Goal: Information Seeking & Learning: Learn about a topic

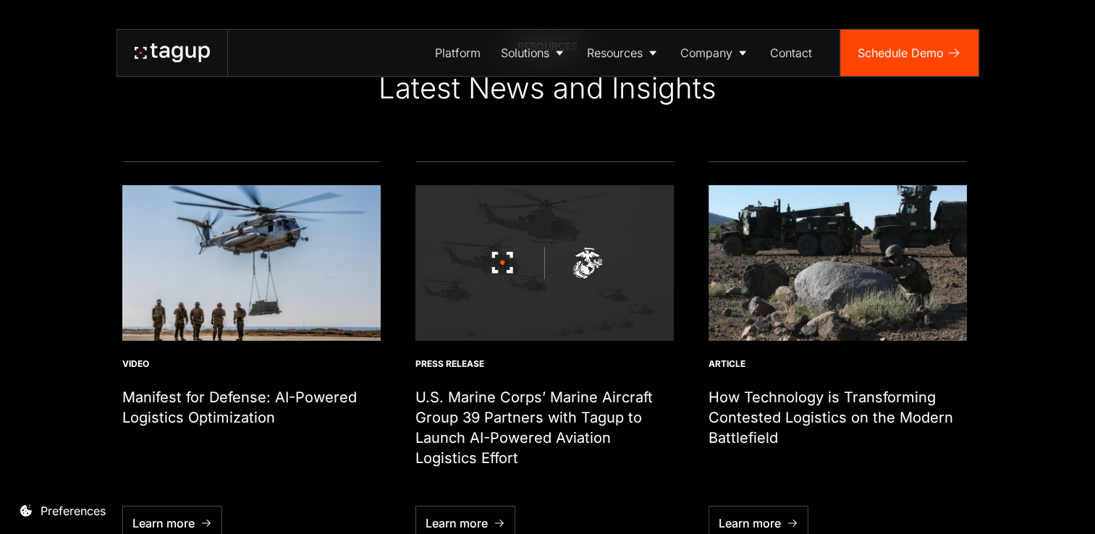
scroll to position [4699, 0]
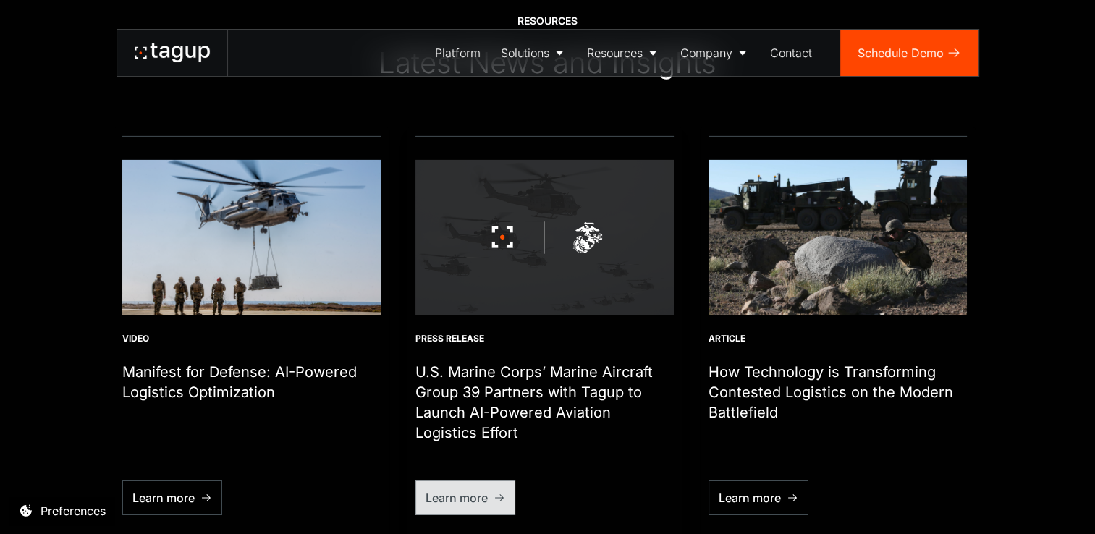
click at [473, 489] on div "Learn more" at bounding box center [456, 497] width 62 height 17
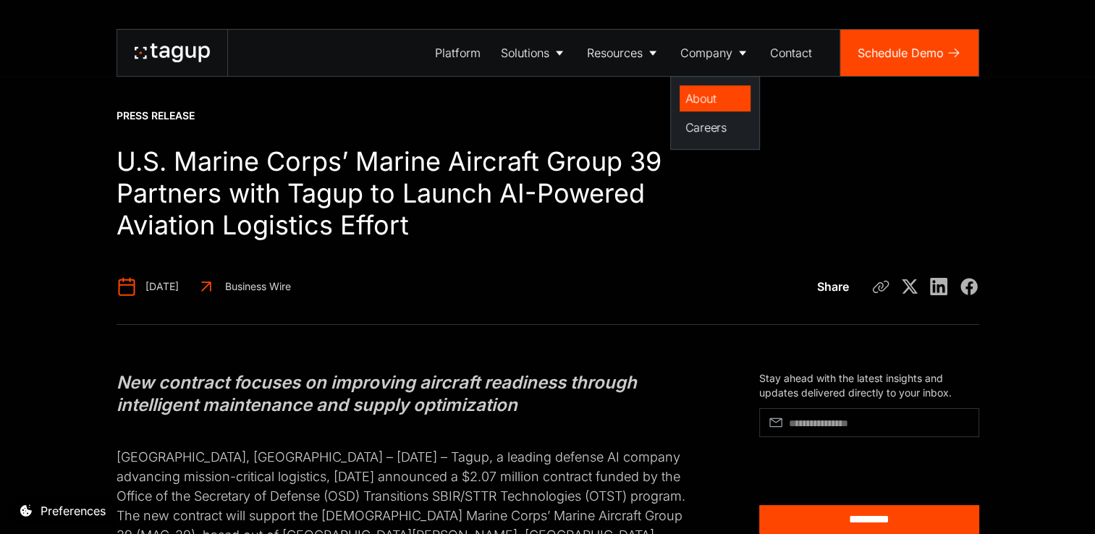
click at [698, 98] on div "About" at bounding box center [714, 98] width 59 height 17
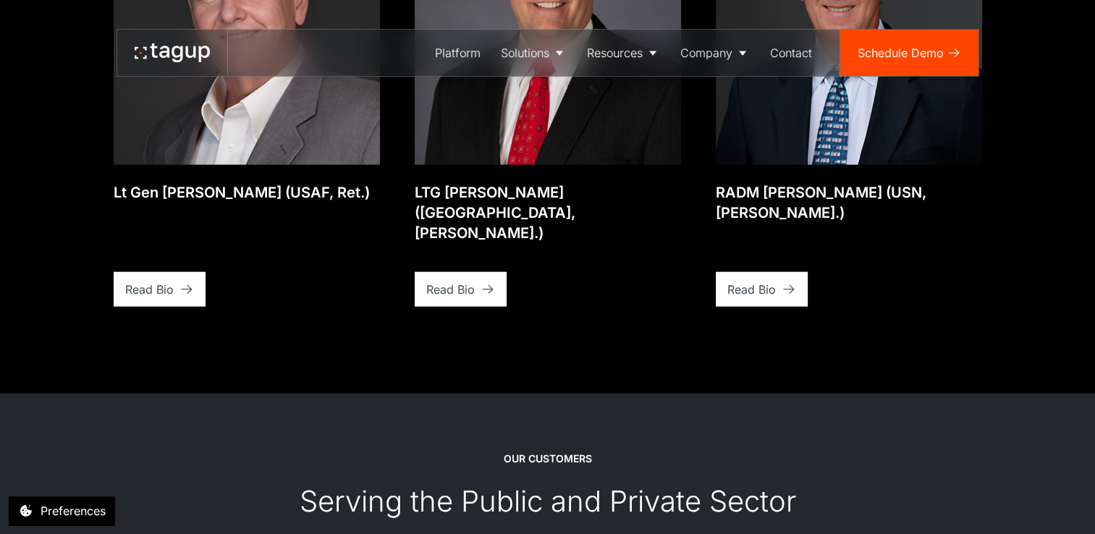
scroll to position [3256, 0]
